Goal: Task Accomplishment & Management: Manage account settings

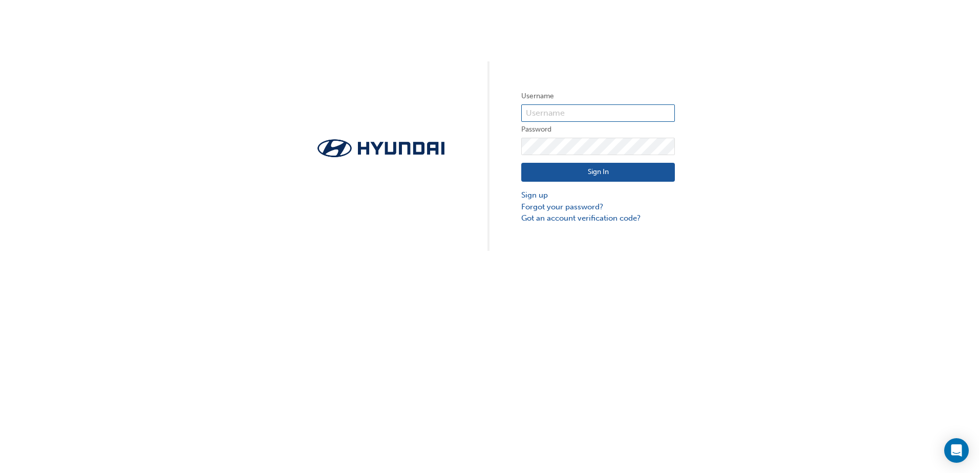
click at [596, 115] on input "text" at bounding box center [598, 112] width 154 height 17
type input "[PERSON_NAME][EMAIL_ADDRESS][PERSON_NAME][DOMAIN_NAME]"
click at [613, 222] on link "Got an account verification code?" at bounding box center [598, 219] width 154 height 12
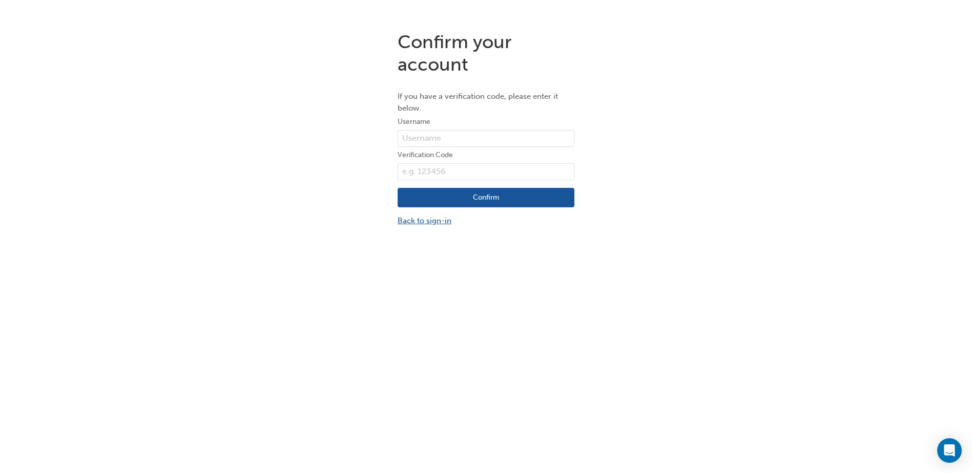
click at [429, 221] on link "Back to sign-in" at bounding box center [485, 221] width 177 height 12
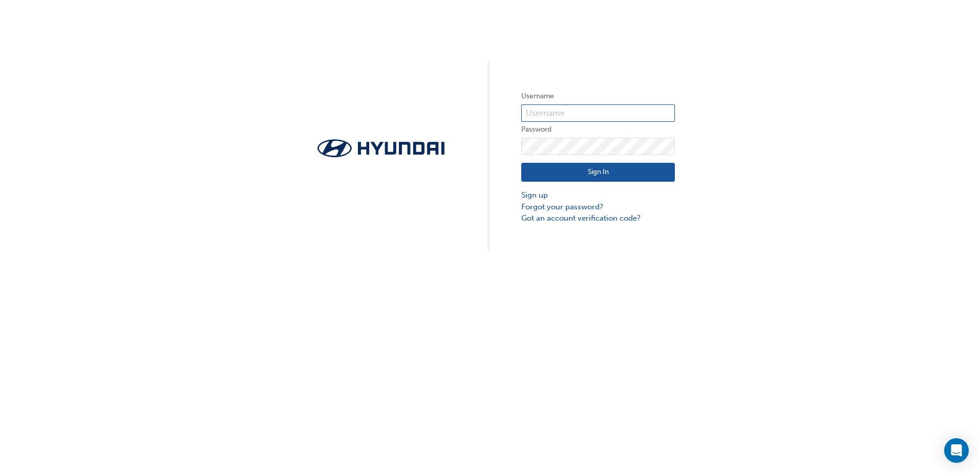
click at [556, 112] on input "text" at bounding box center [598, 112] width 154 height 17
type input "HAU3158VE8"
drag, startPoint x: 595, startPoint y: 116, endPoint x: 420, endPoint y: 139, distance: 176.7
click at [420, 139] on div "Username HAU3158VE8 Password Sign In Sign up Forgot your password? Got an accou…" at bounding box center [489, 125] width 979 height 251
click at [575, 114] on input "text" at bounding box center [598, 112] width 154 height 17
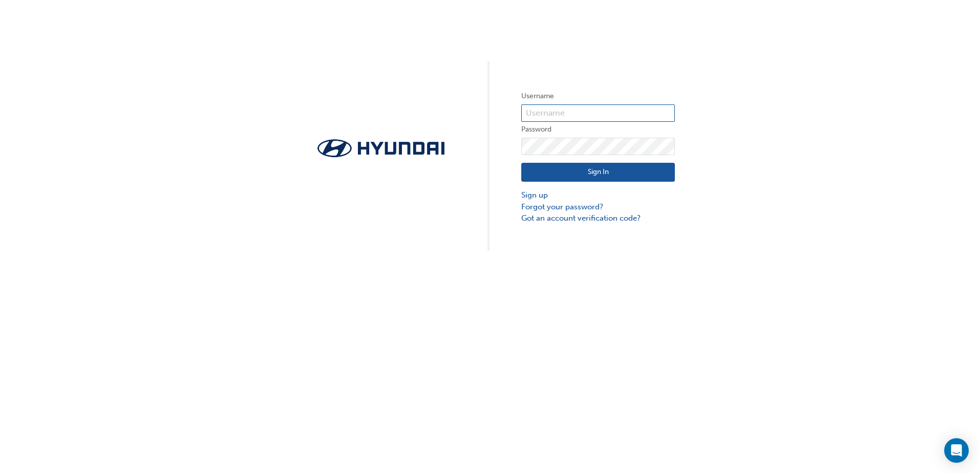
type input "HAU3158VE8"
click at [592, 166] on button "Sign In" at bounding box center [598, 172] width 154 height 19
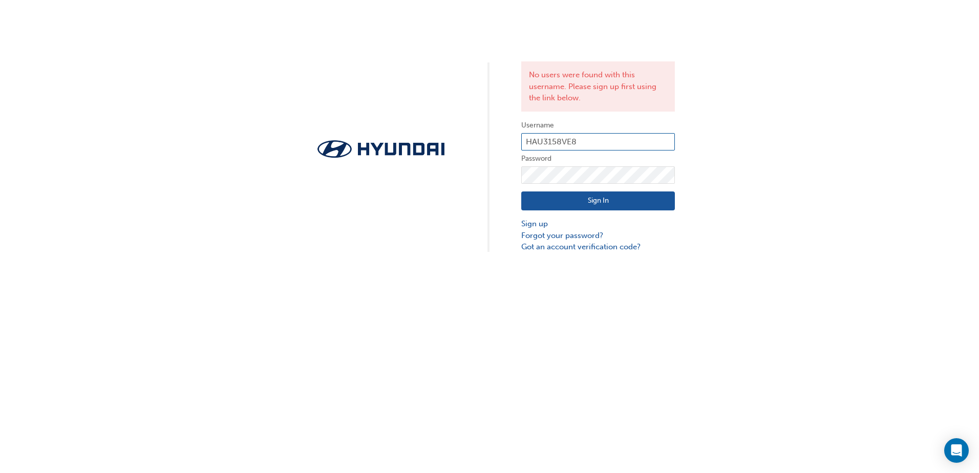
drag, startPoint x: 615, startPoint y: 141, endPoint x: 253, endPoint y: 197, distance: 366.4
click at [253, 197] on div "No users were found with this username. Please sign up first using the link bel…" at bounding box center [489, 126] width 979 height 253
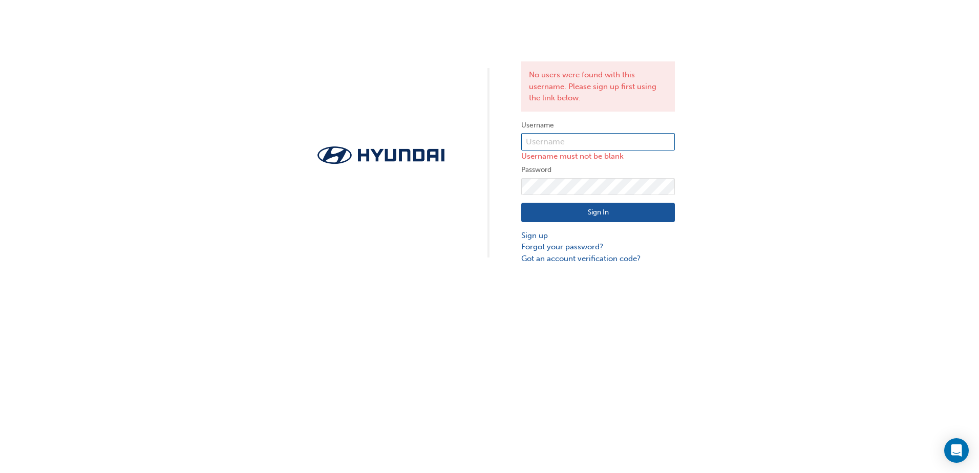
click at [574, 140] on input "text" at bounding box center [598, 141] width 154 height 17
type input "[PERSON_NAME][EMAIL_ADDRESS][PERSON_NAME][DOMAIN_NAME]"
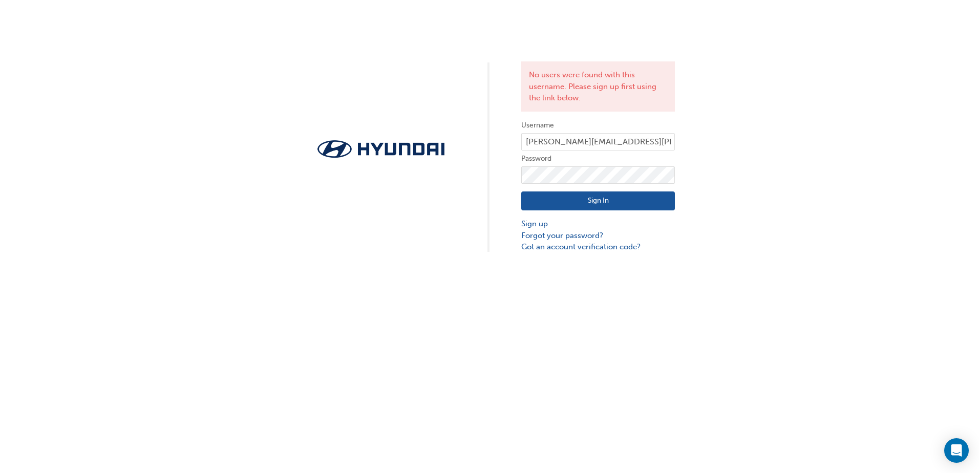
click at [617, 199] on button "Sign In" at bounding box center [598, 201] width 154 height 19
